Goal: Transaction & Acquisition: Purchase product/service

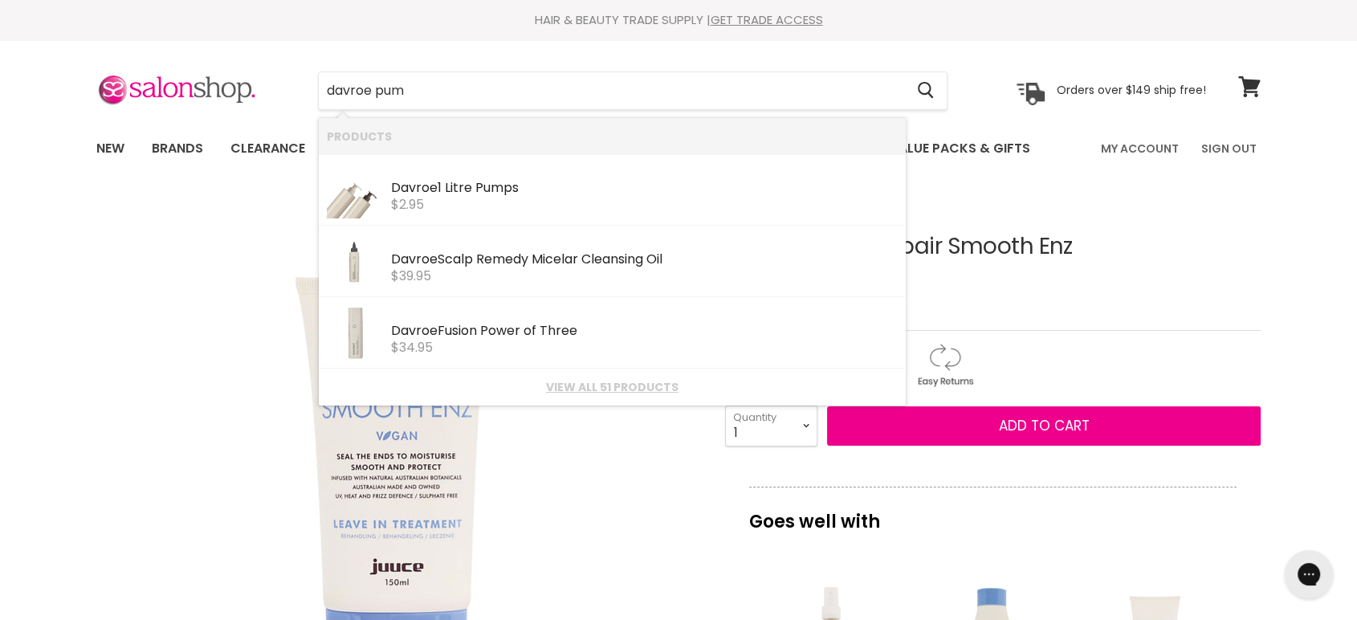
type input "davroe pump"
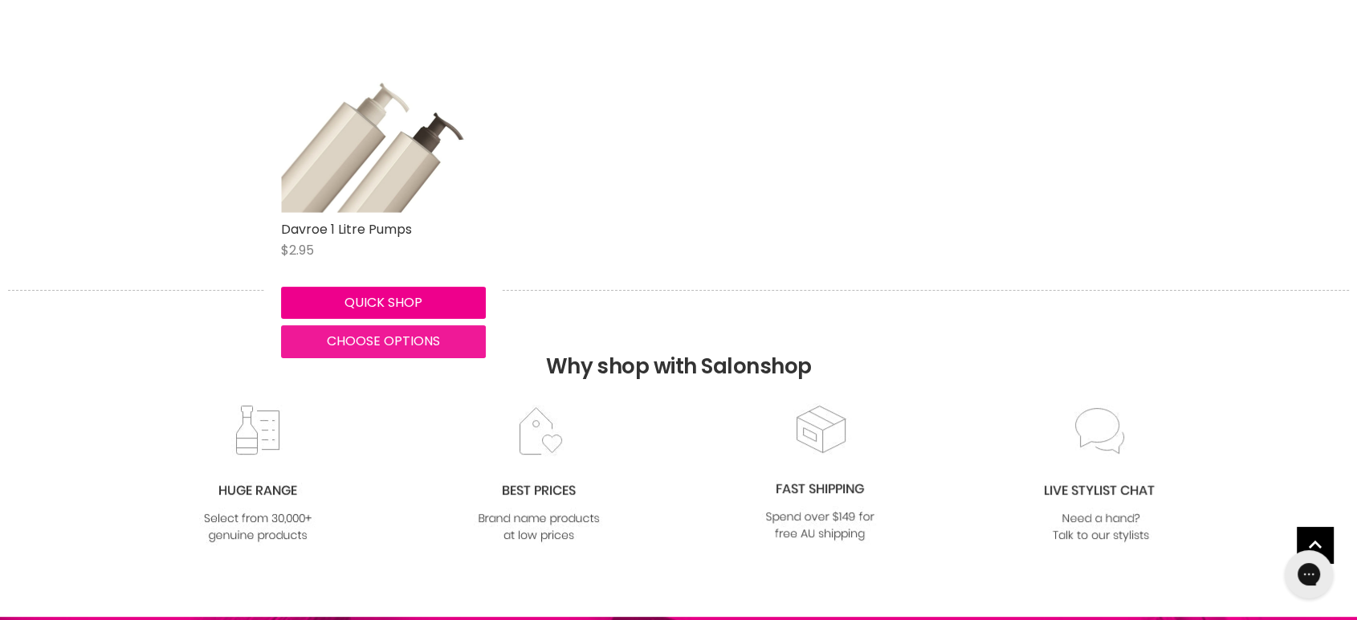
click at [382, 343] on span "Choose options" at bounding box center [383, 341] width 113 height 18
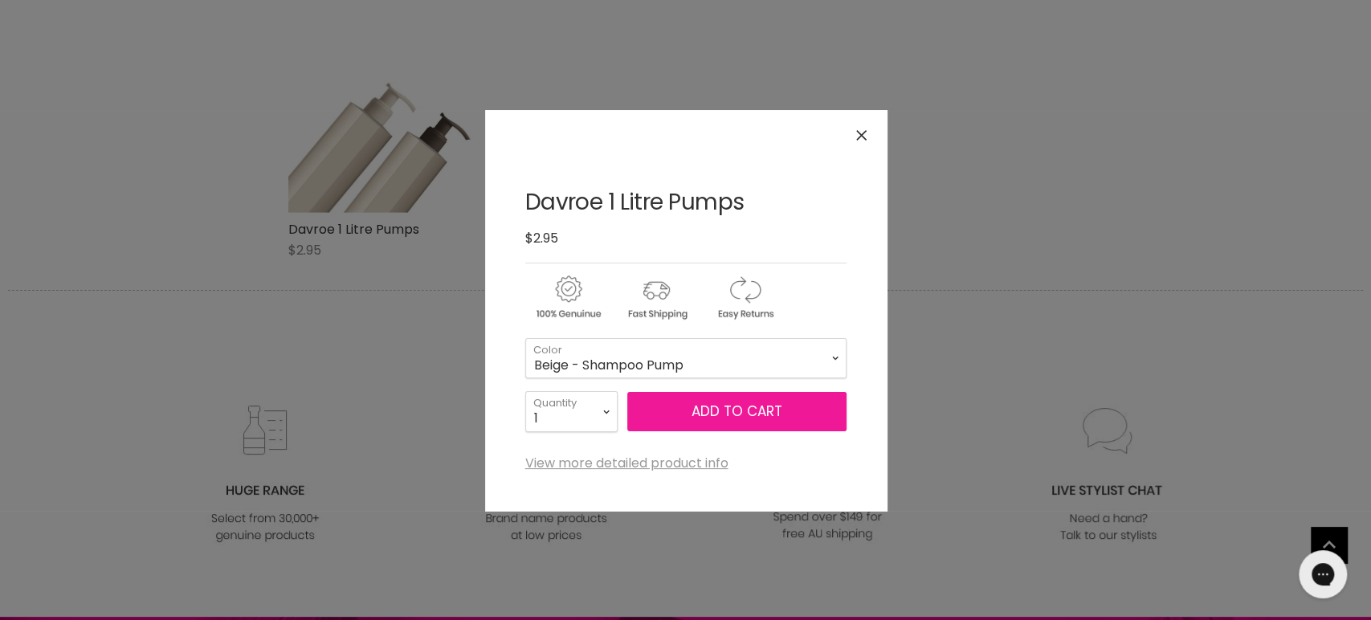
click at [679, 400] on button "Add to cart" at bounding box center [736, 412] width 219 height 40
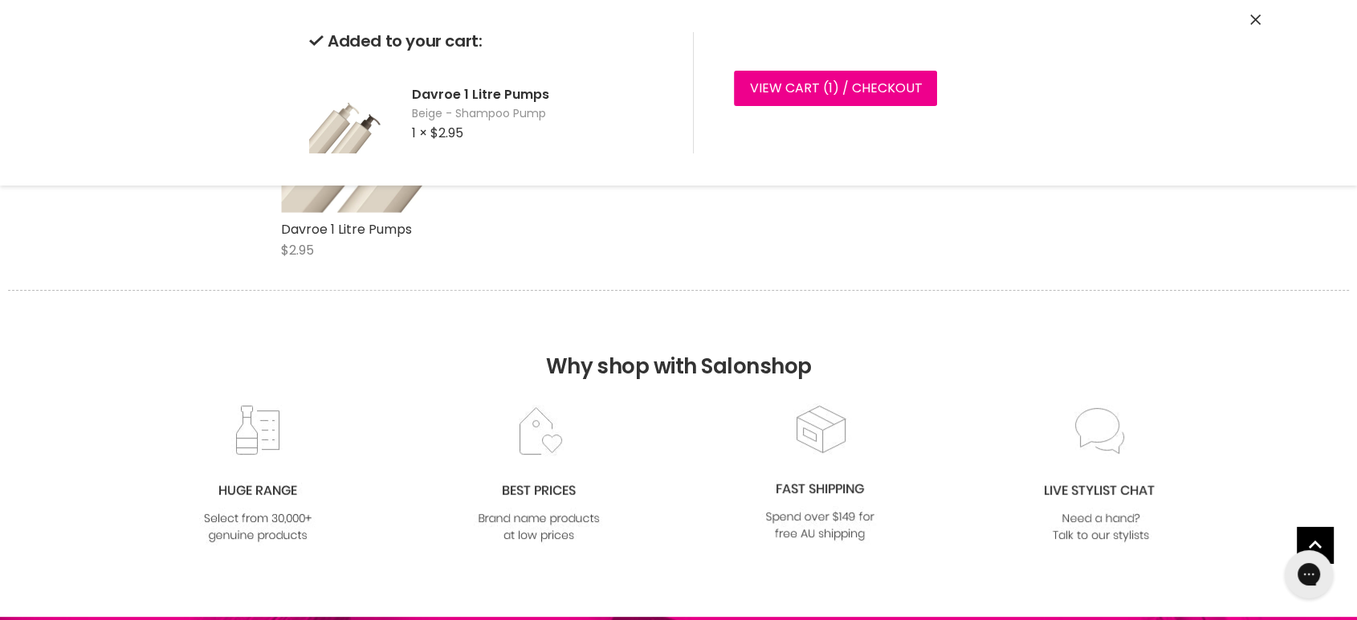
click at [1247, 21] on div "Added to your cart: Davroe 1 Litre Pumps Beige - Shampoo Pump 1 × $2.95 View ca…" at bounding box center [678, 93] width 1205 height 186
click at [1265, 17] on div "Added to your cart: Davroe 1 Litre Pumps Beige - Shampoo Pump 1 × $2.95 View ca…" at bounding box center [678, 93] width 1205 height 186
click at [1257, 19] on icon "Close" at bounding box center [1255, 19] width 10 height 10
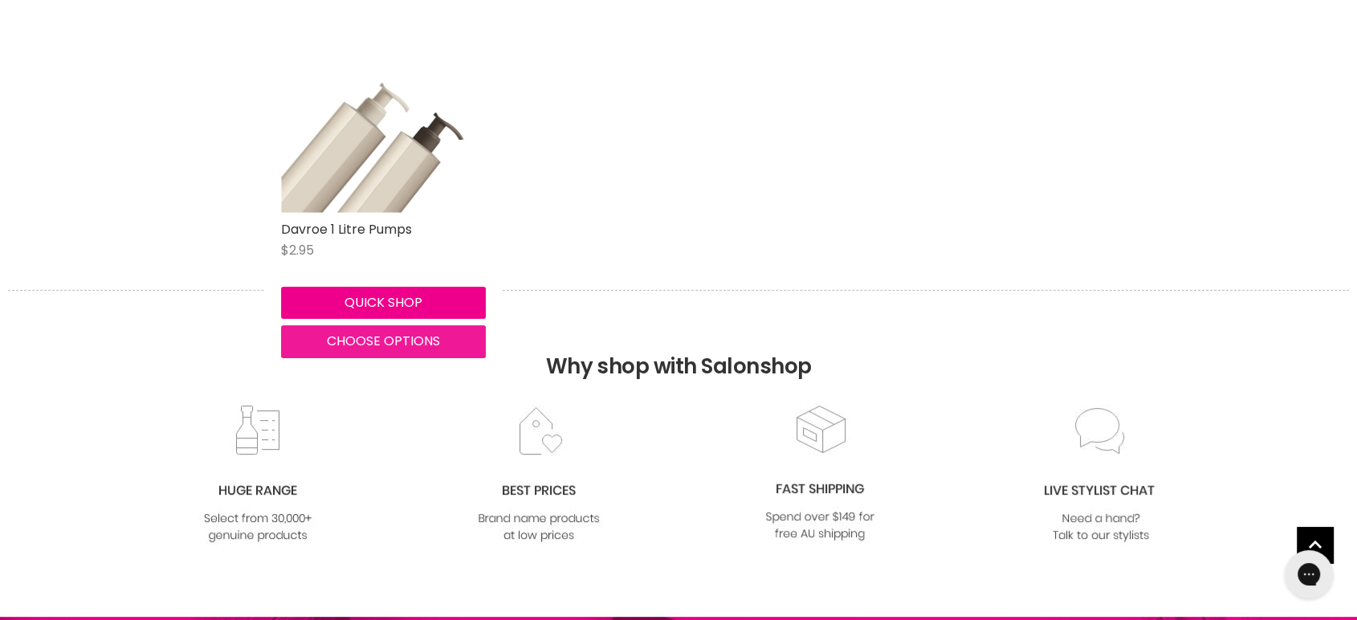
click at [379, 338] on span "Choose options" at bounding box center [383, 341] width 113 height 18
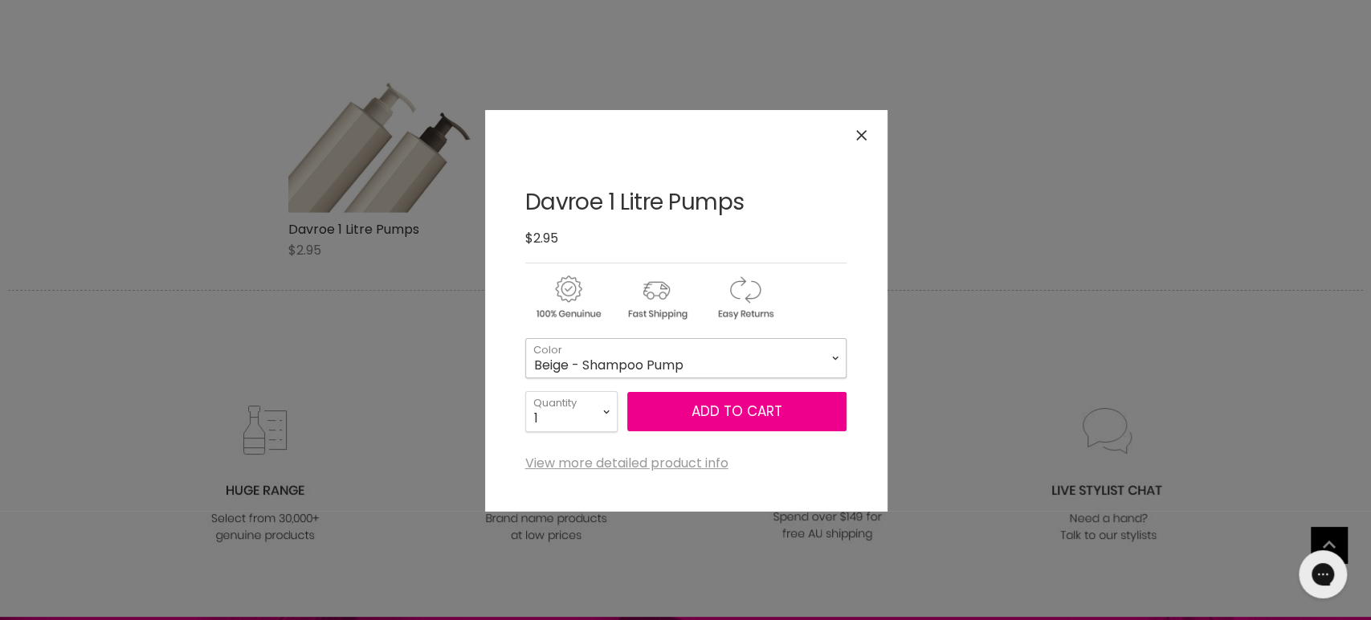
click at [712, 366] on select "Beige - Shampoo Pump Brown - Conditioner & Treatment Pump" at bounding box center [685, 358] width 321 height 40
click at [525, 338] on select "Beige - Shampoo Pump Brown - Conditioner & Treatment Pump" at bounding box center [685, 358] width 321 height 40
select select "Brown - Conditioner & Treatment Pump"
click at [722, 405] on button "Add to cart" at bounding box center [736, 412] width 219 height 40
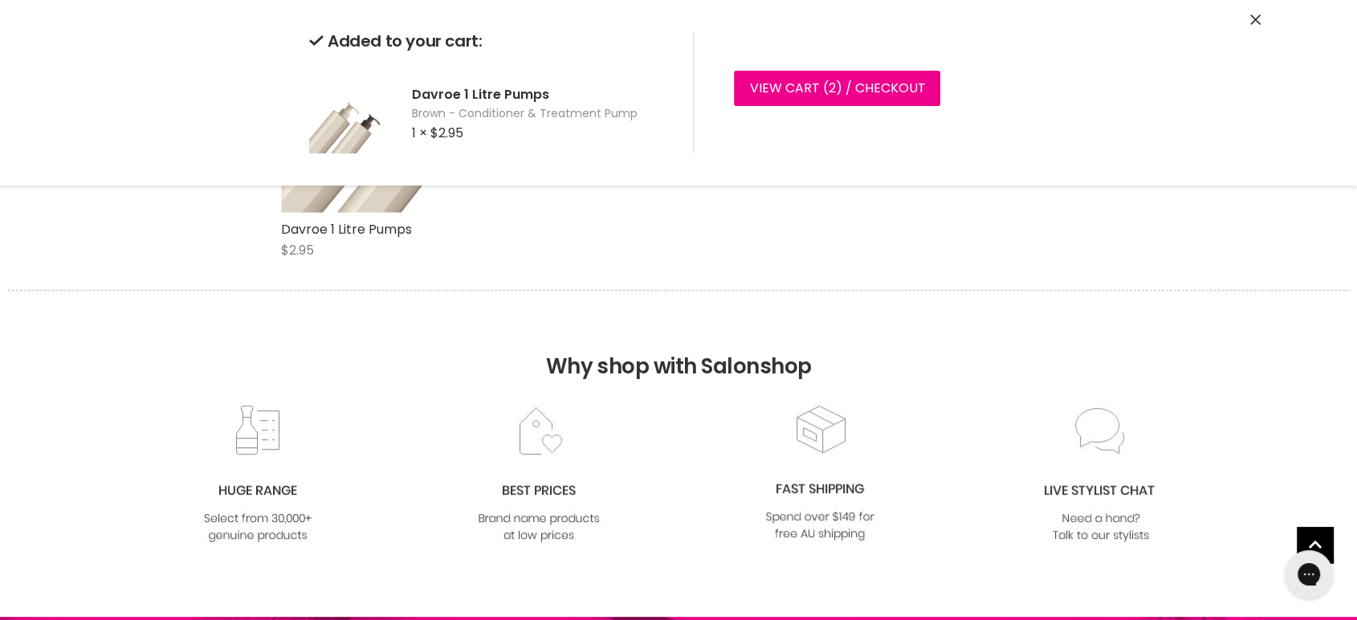
click at [1250, 12] on button "Close" at bounding box center [1255, 20] width 10 height 17
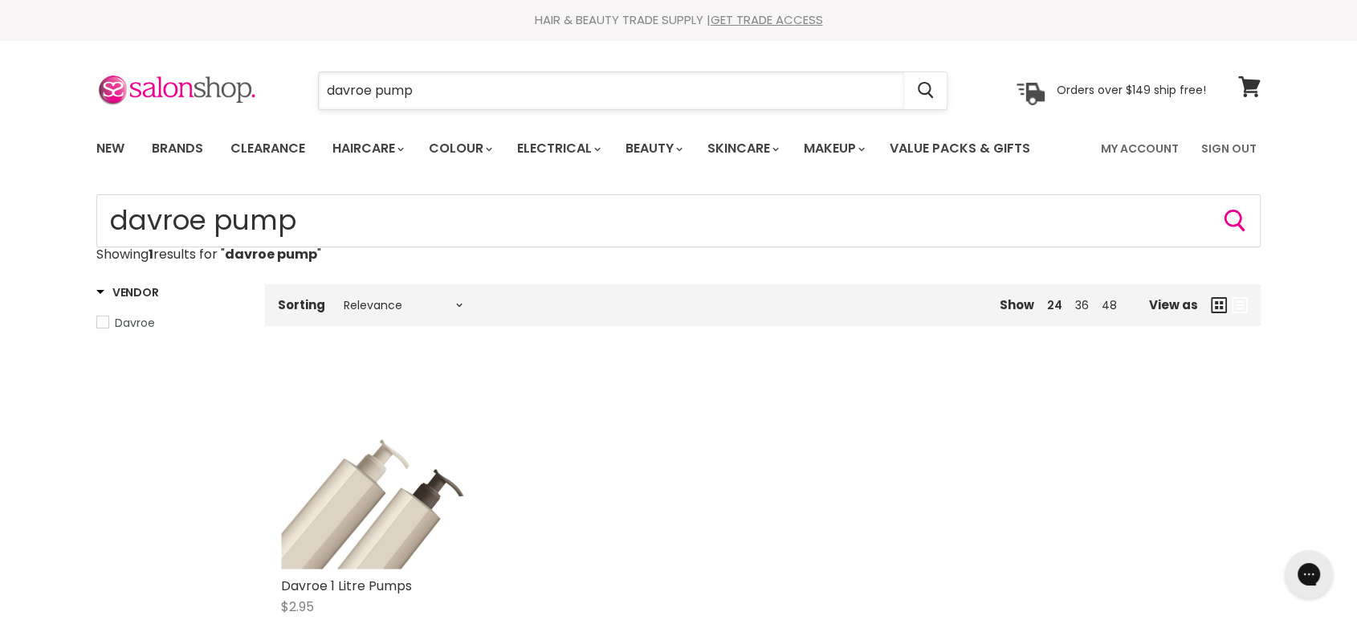
click at [441, 98] on input "davroe pump" at bounding box center [611, 90] width 585 height 37
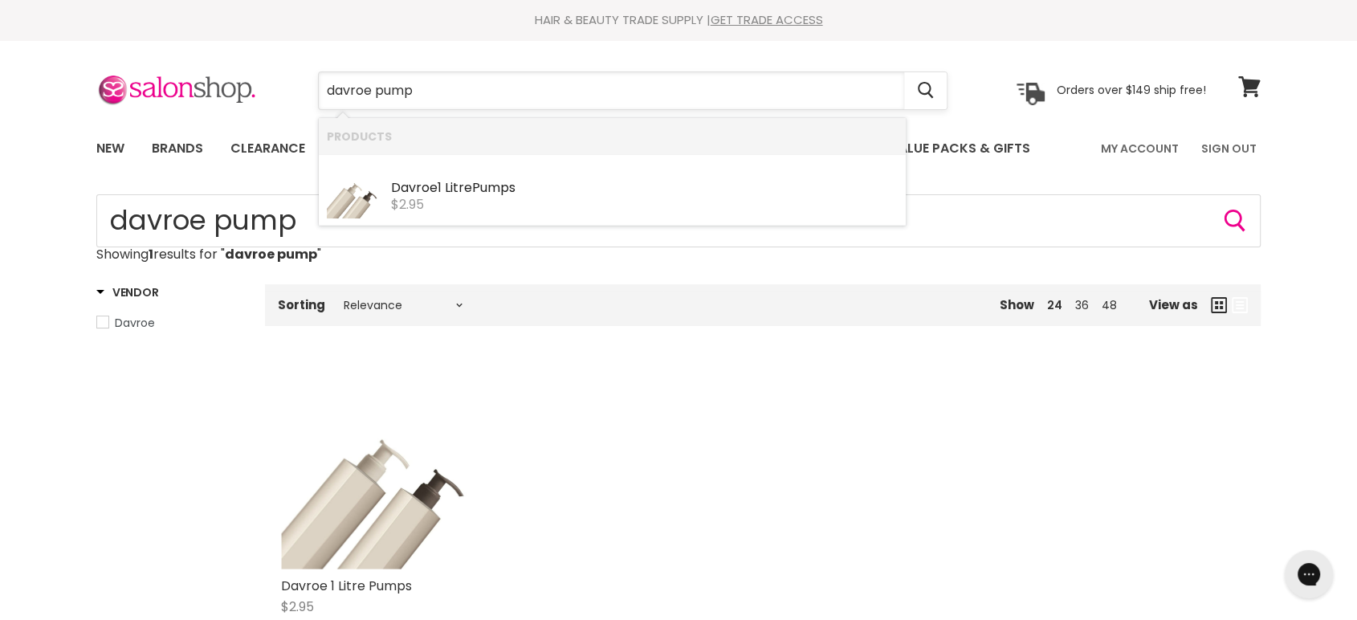
drag, startPoint x: 441, startPoint y: 98, endPoint x: 347, endPoint y: 98, distance: 94.0
click at [347, 98] on input "davroe pump" at bounding box center [611, 90] width 585 height 37
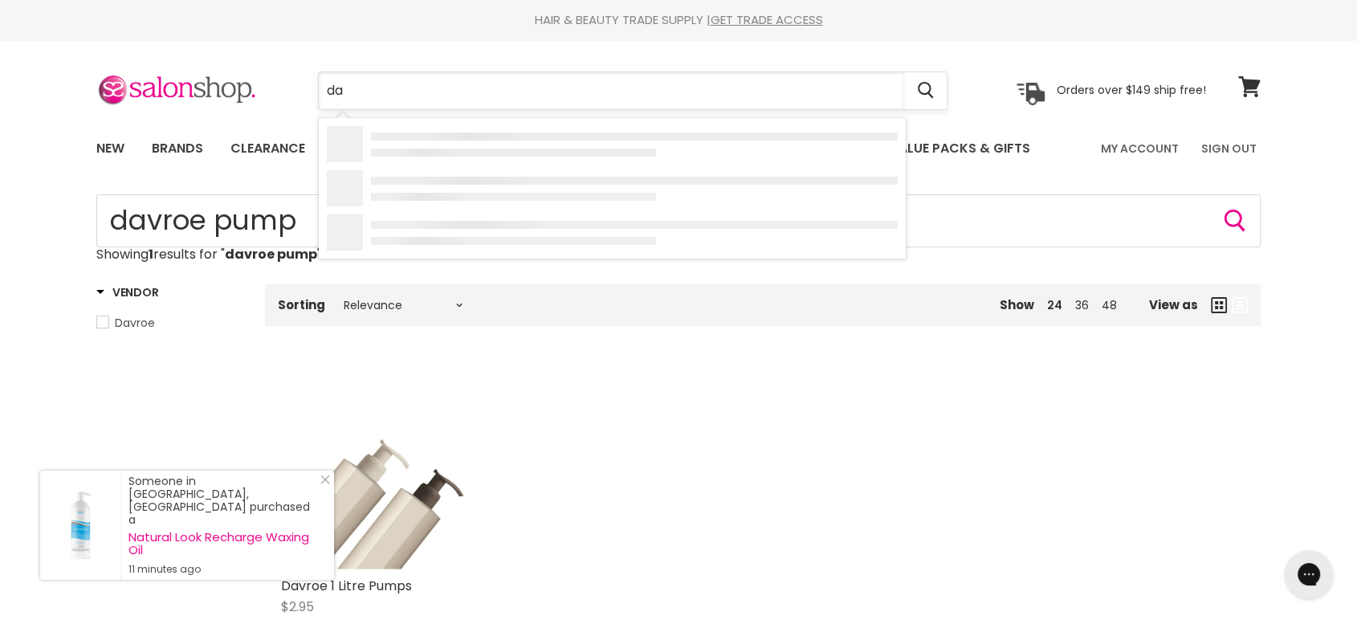
type input "d"
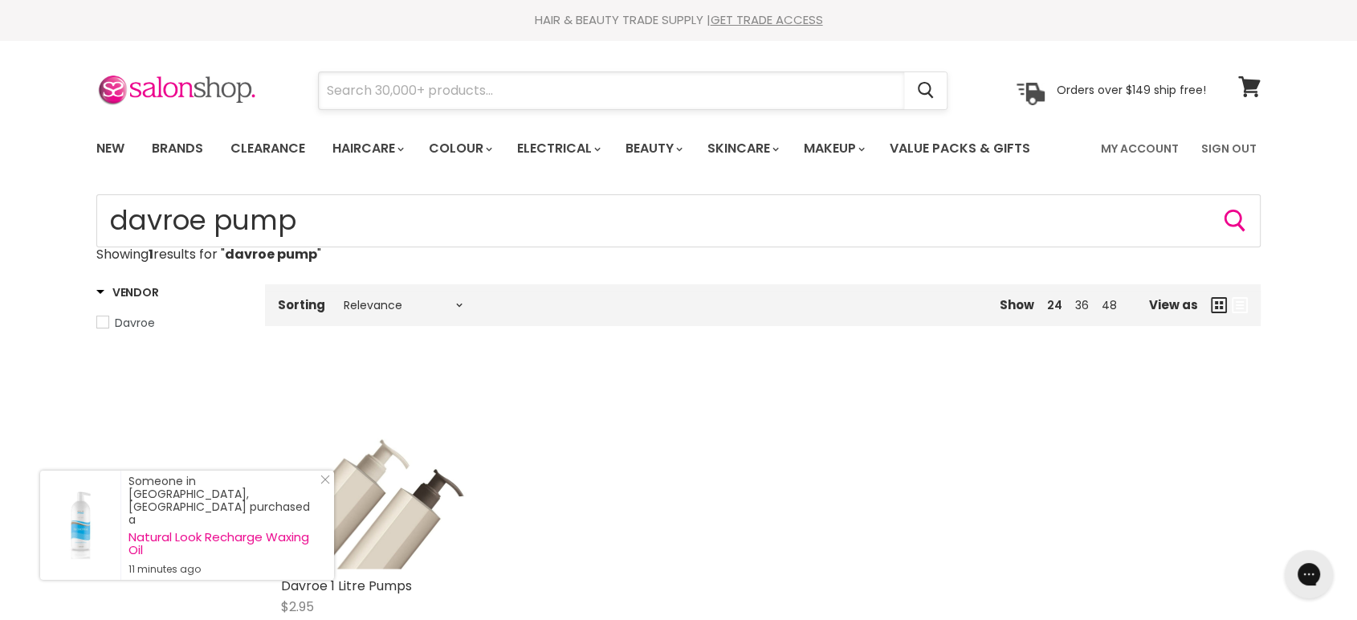
paste input "Davroe Moisture"
type input "Davroe Moisture"
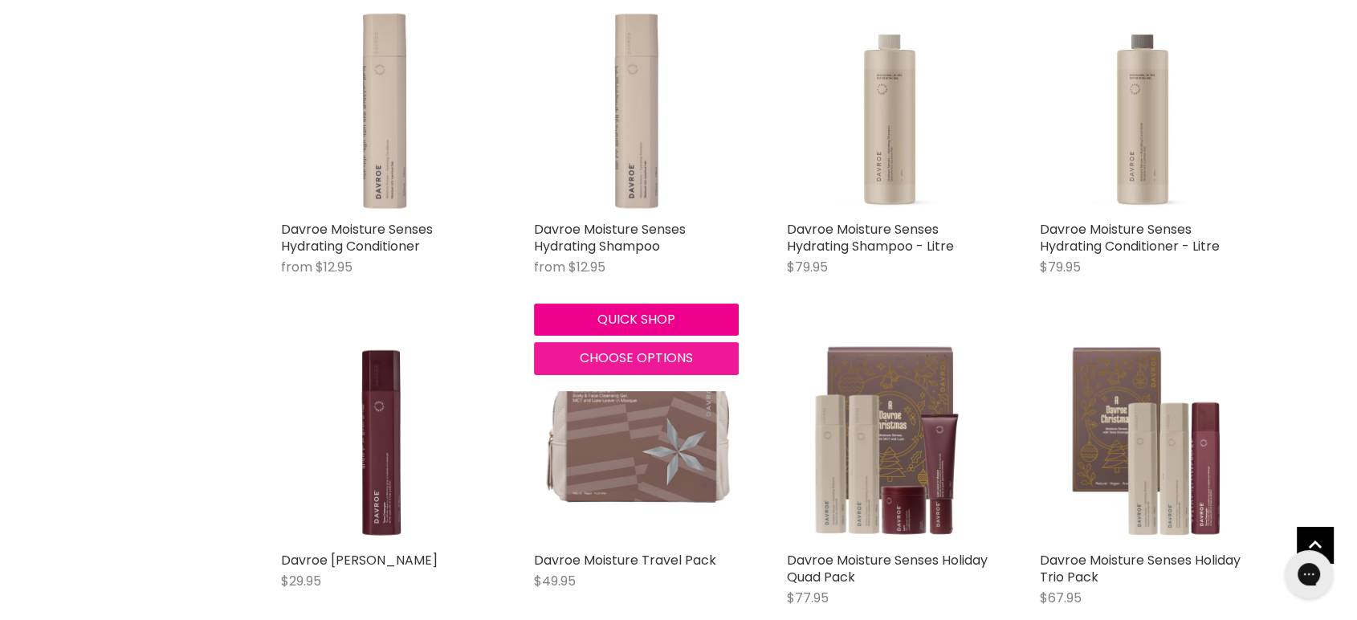
click at [621, 349] on span "Choose options" at bounding box center [636, 358] width 113 height 18
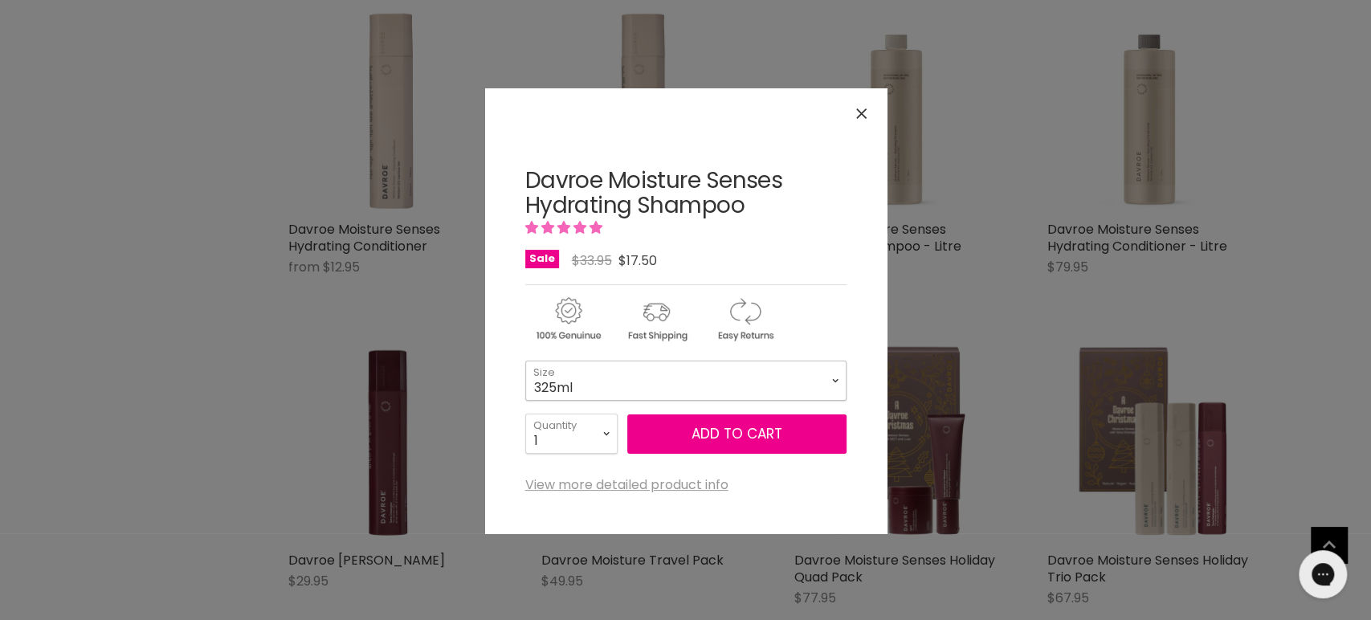
drag, startPoint x: 623, startPoint y: 379, endPoint x: 611, endPoint y: 397, distance: 21.4
click at [622, 379] on select "325ml 100ml" at bounding box center [685, 381] width 321 height 40
click at [525, 361] on select "325ml 100ml" at bounding box center [685, 381] width 321 height 40
select select "100ml"
click at [850, 113] on button "Close" at bounding box center [861, 113] width 35 height 35
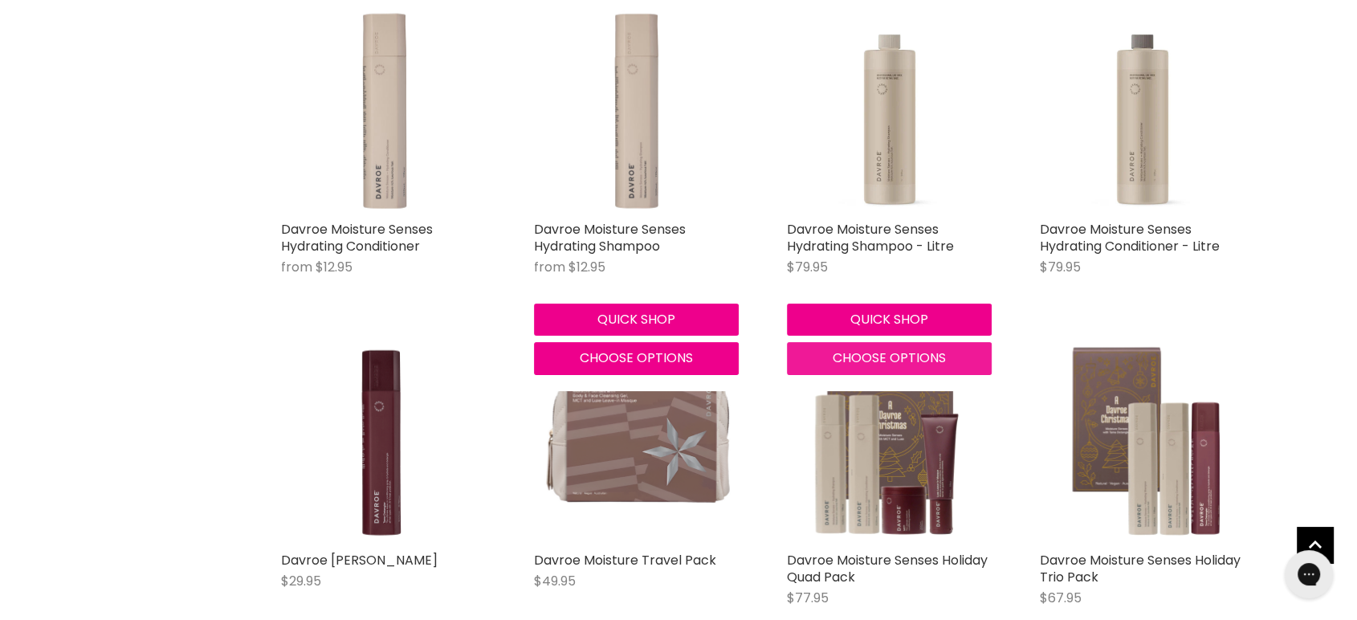
click at [877, 363] on span "Choose options" at bounding box center [889, 358] width 113 height 18
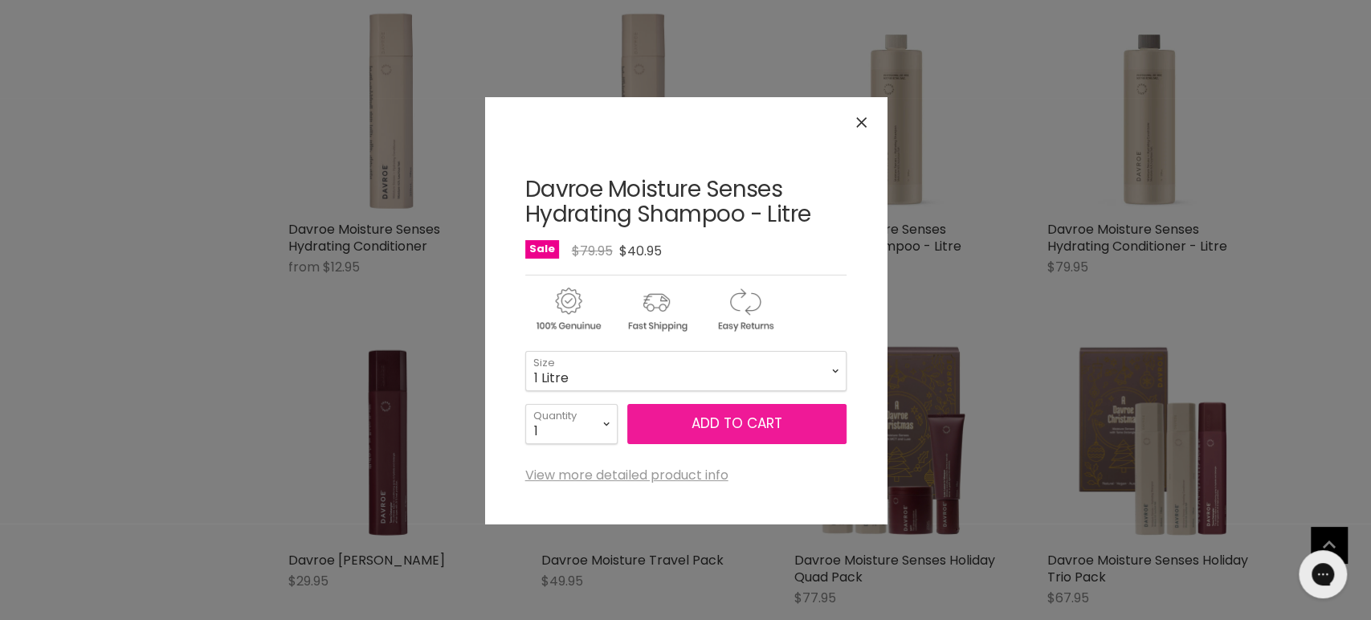
click at [729, 421] on span "Add to cart" at bounding box center [736, 423] width 91 height 19
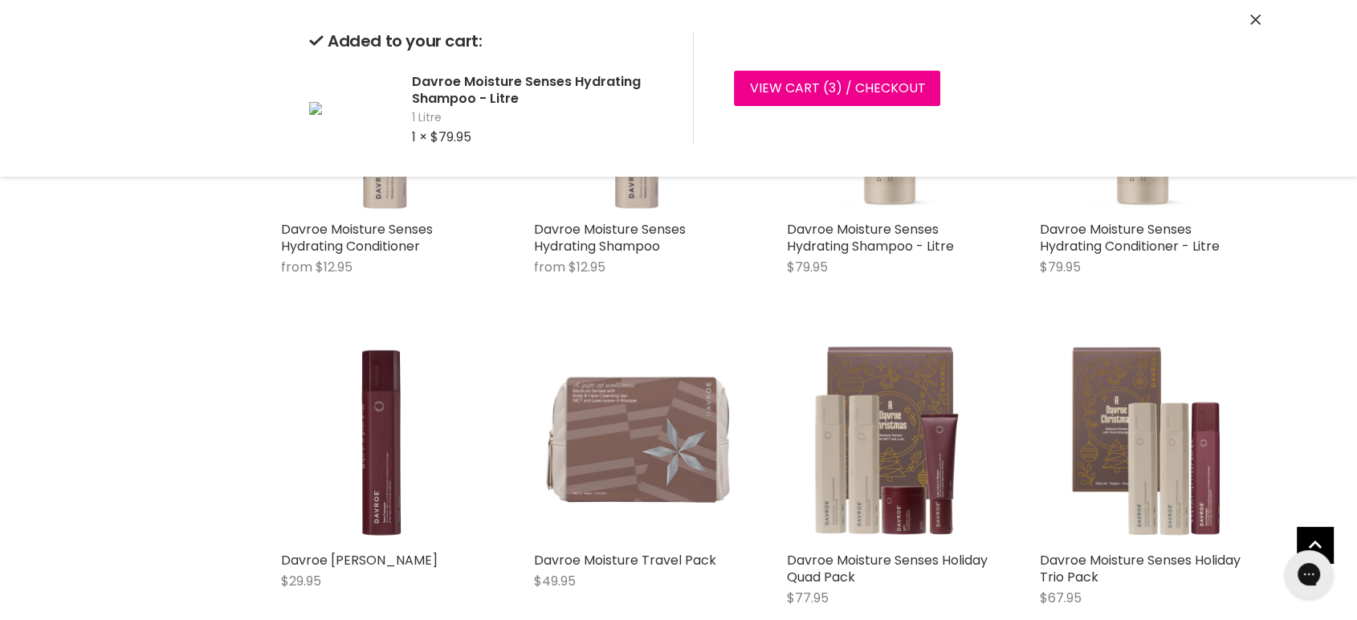
click at [1263, 7] on div "Added to your cart: Davroe Moisture Senses Hydrating Shampoo - Litre 1 Litre 1 …" at bounding box center [678, 88] width 1205 height 177
click at [1262, 11] on div "Added to your cart: Davroe Moisture Senses Hydrating Shampoo - Litre 1 Litre 1 …" at bounding box center [678, 88] width 1205 height 177
click at [1253, 18] on icon "Close" at bounding box center [1255, 19] width 10 height 10
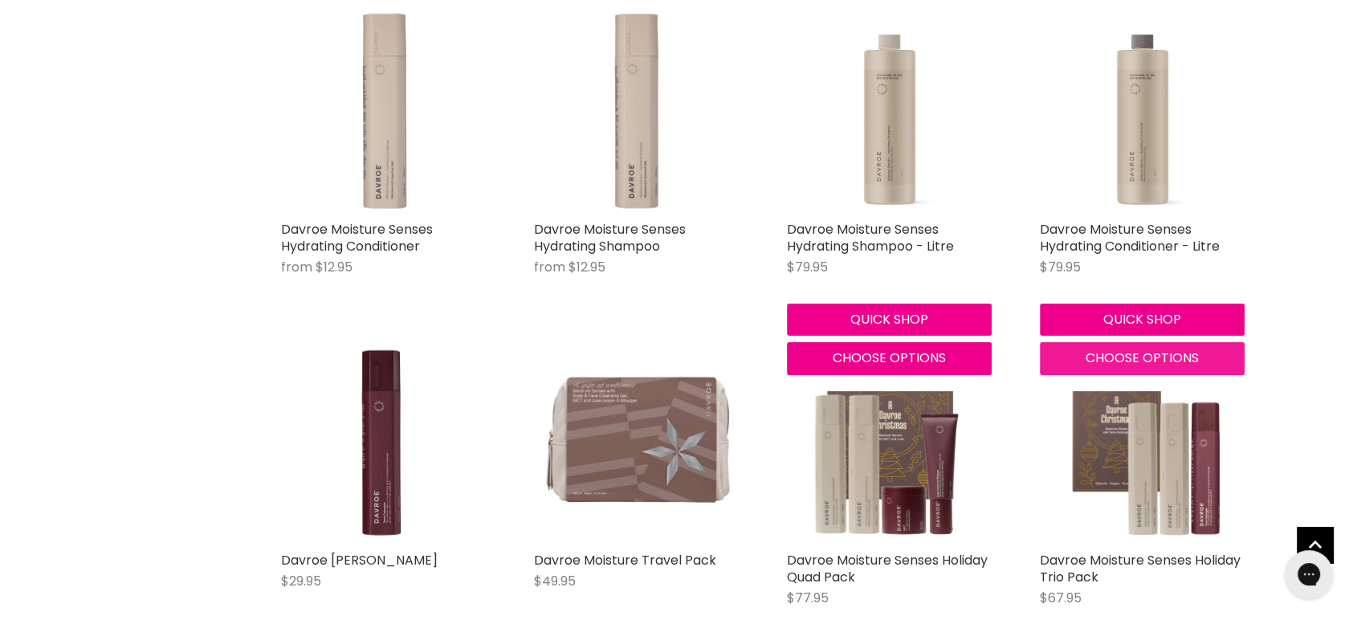
click at [1116, 364] on span "Choose options" at bounding box center [1142, 358] width 113 height 18
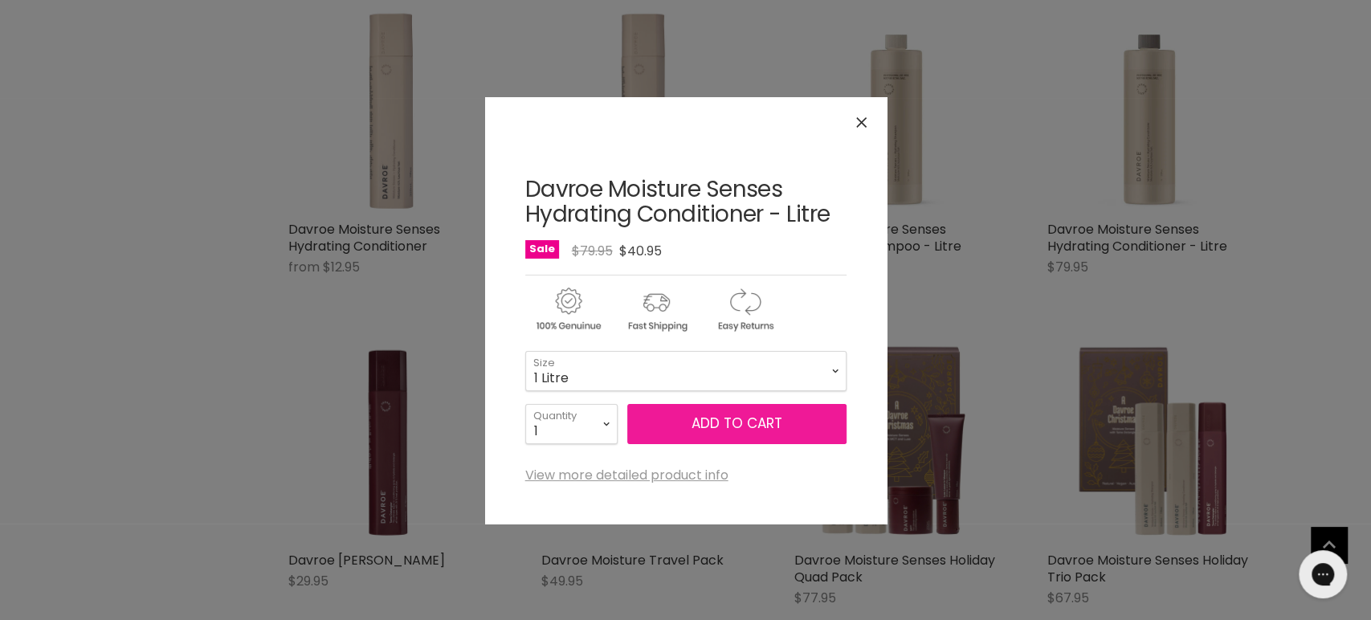
click at [687, 407] on button "Add to cart" at bounding box center [736, 424] width 219 height 40
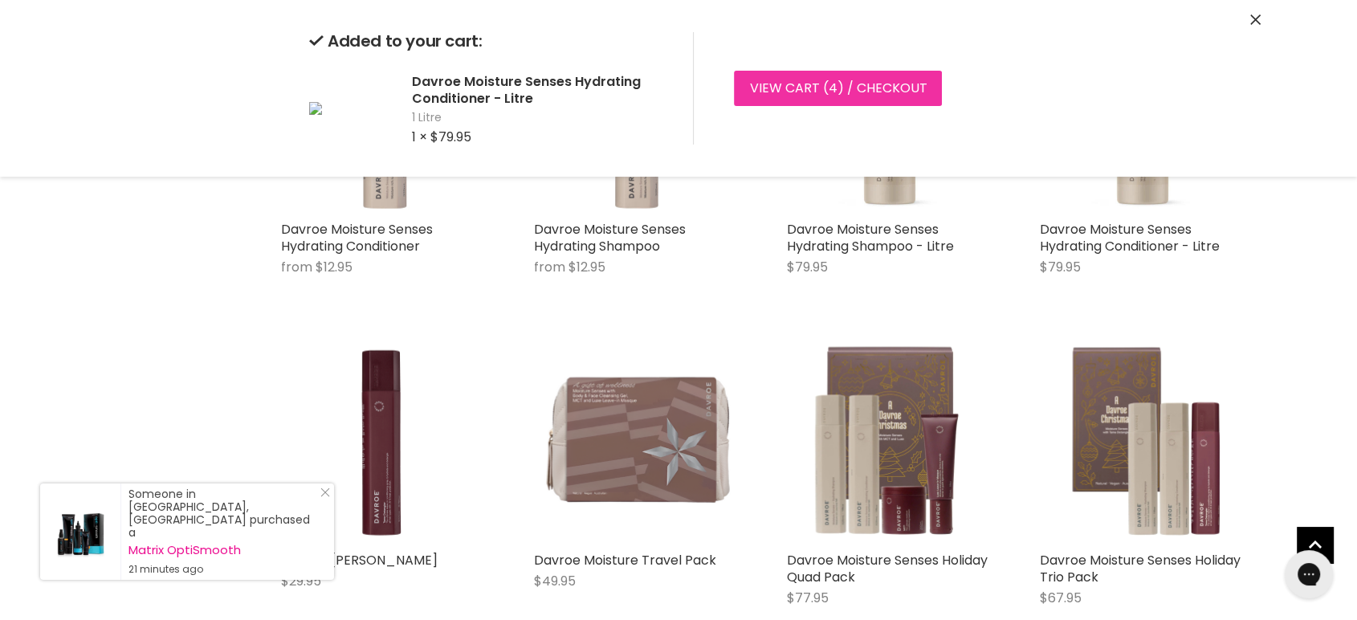
click at [816, 80] on link "View cart ( 4 ) / Checkout" at bounding box center [838, 88] width 208 height 35
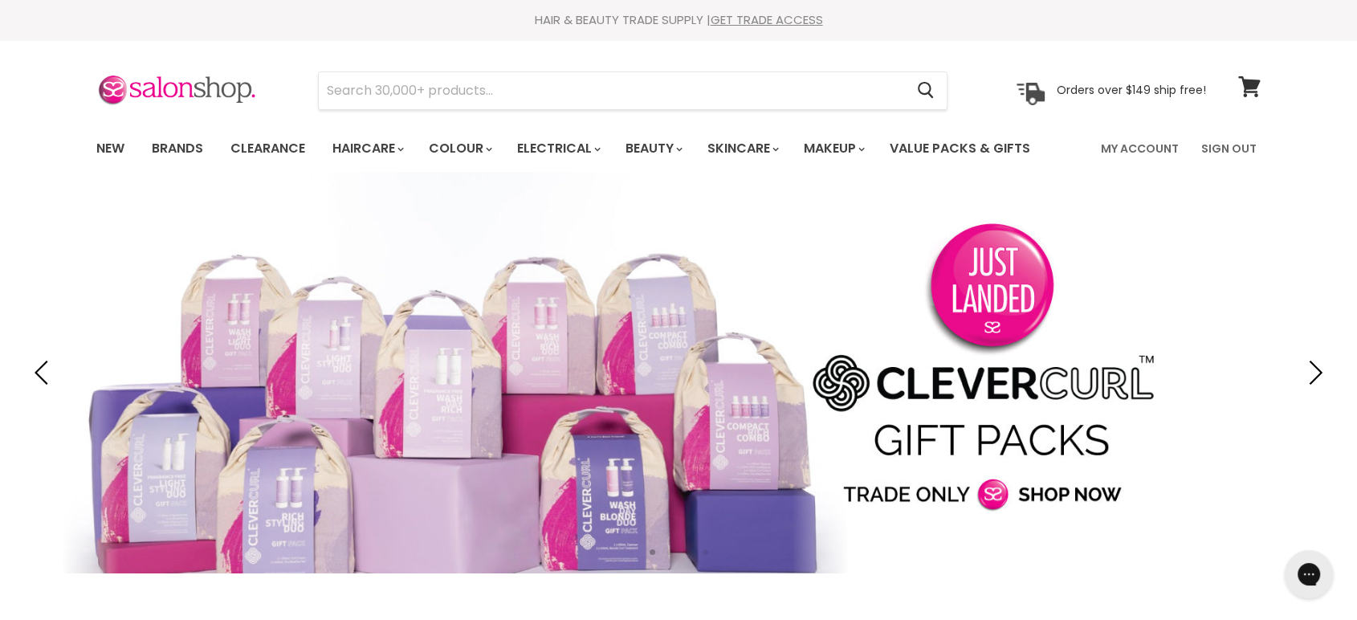
type input "r"
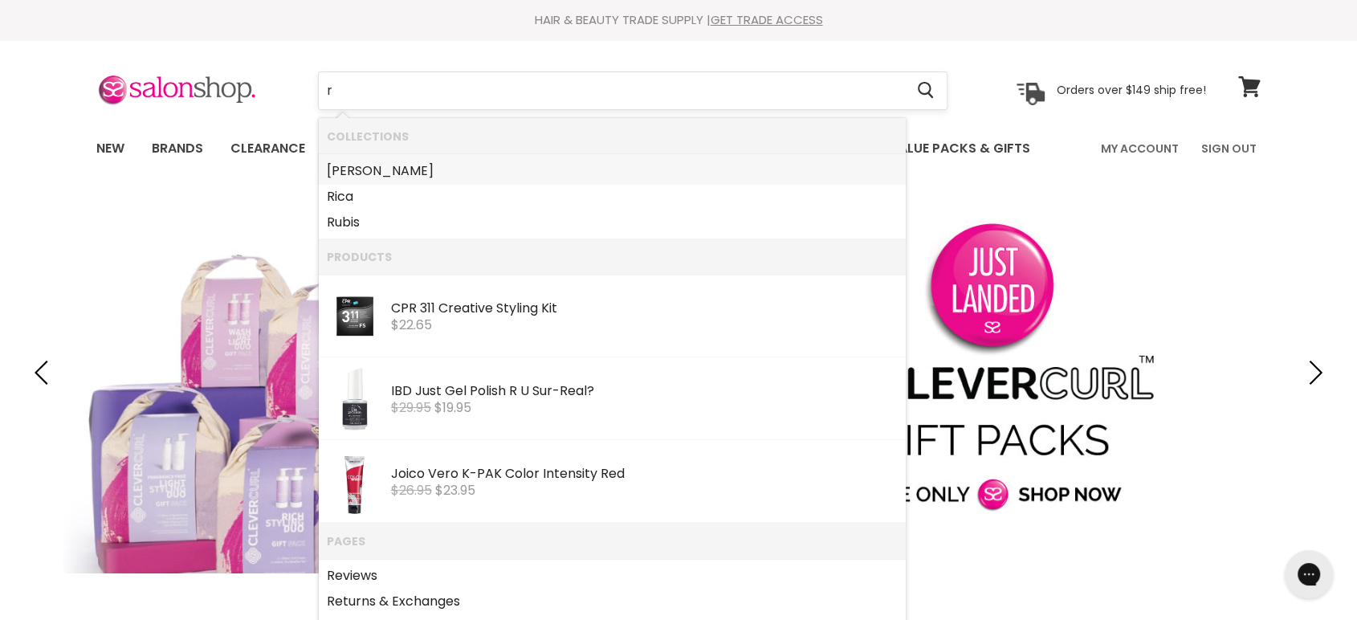
click at [407, 95] on input "r" at bounding box center [611, 90] width 585 height 37
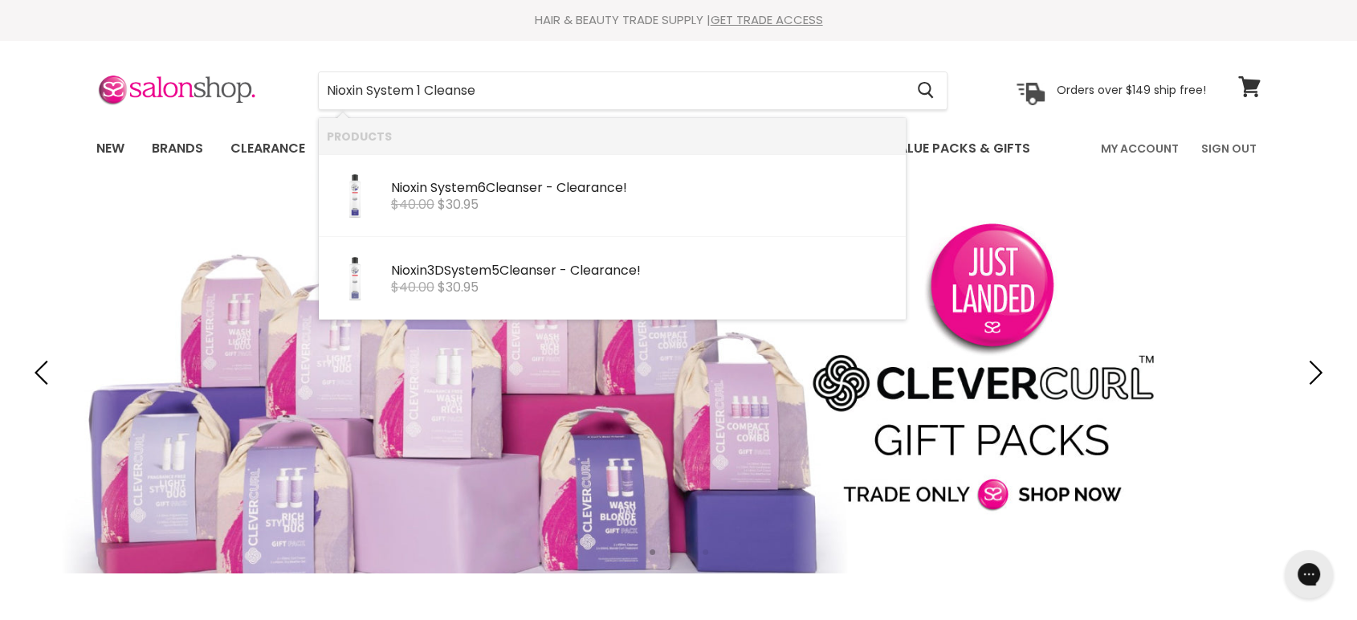
type input "Nioxin System 1 Cleanser"
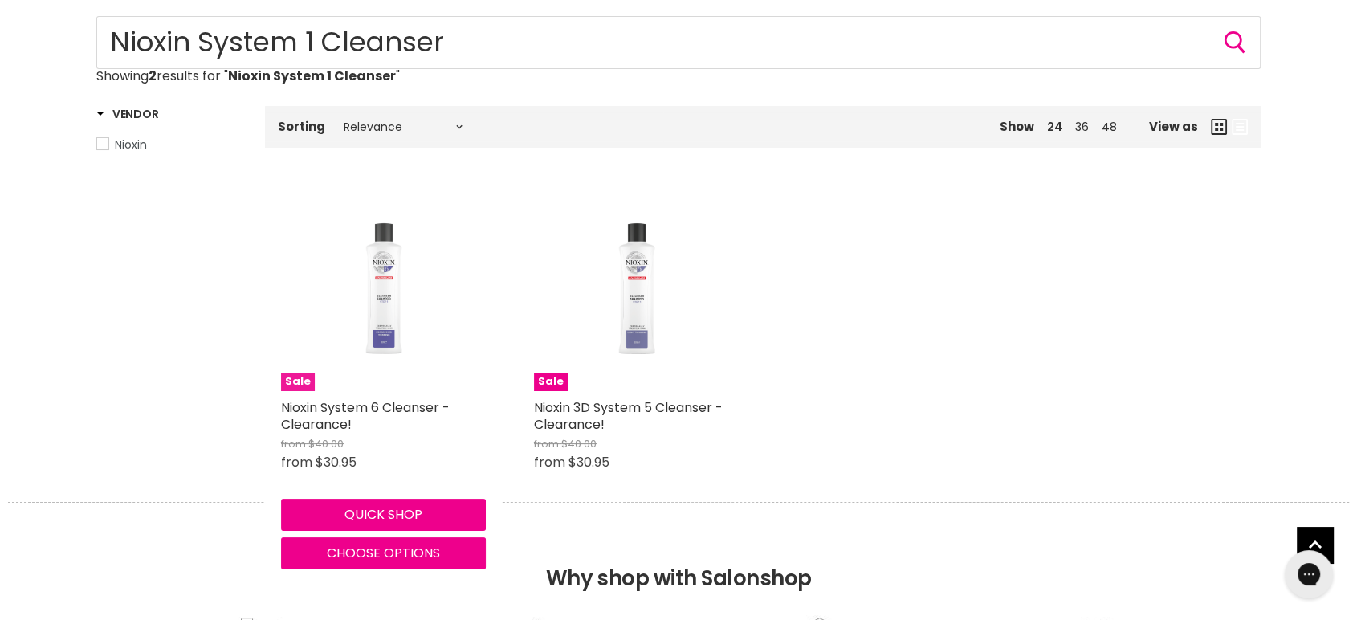
click at [377, 351] on img "Main content" at bounding box center [384, 288] width 137 height 205
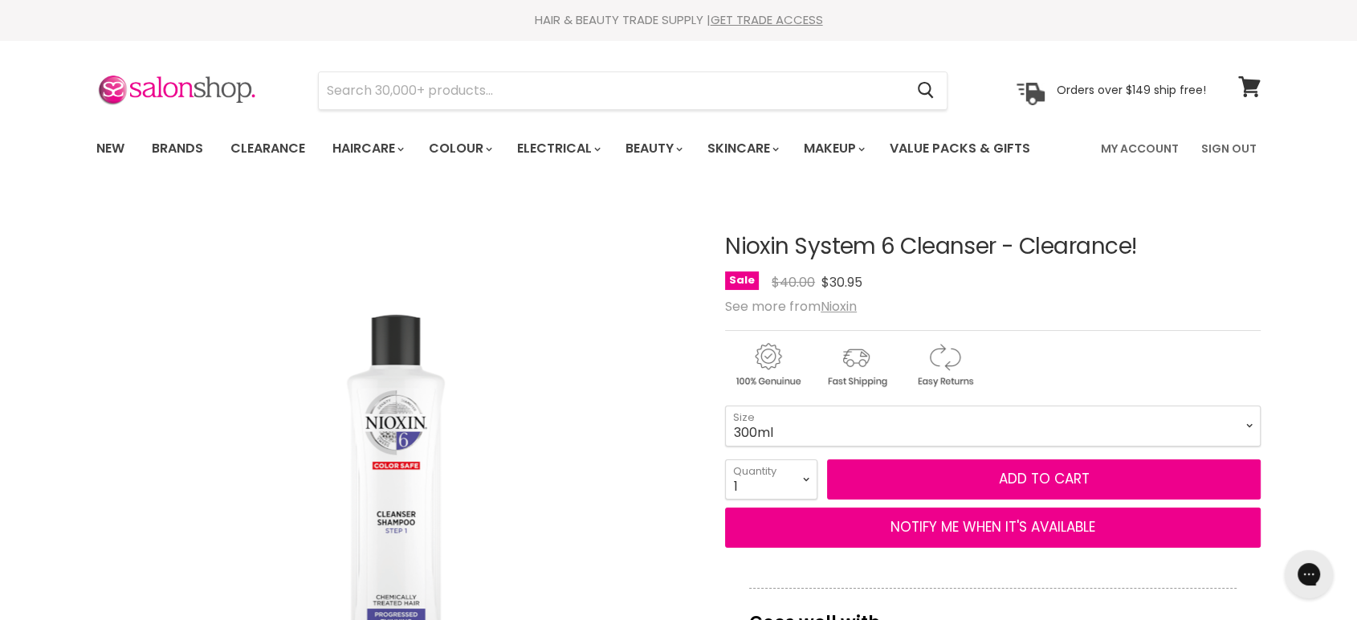
click at [914, 447] on form "300ml - $30.95 1 Litre - Translation missing: en.products.status.sold_out 300ml…" at bounding box center [993, 476] width 536 height 141
click at [861, 428] on select "300ml 1 Litre" at bounding box center [993, 426] width 536 height 40
